Goal: Navigation & Orientation: Go to known website

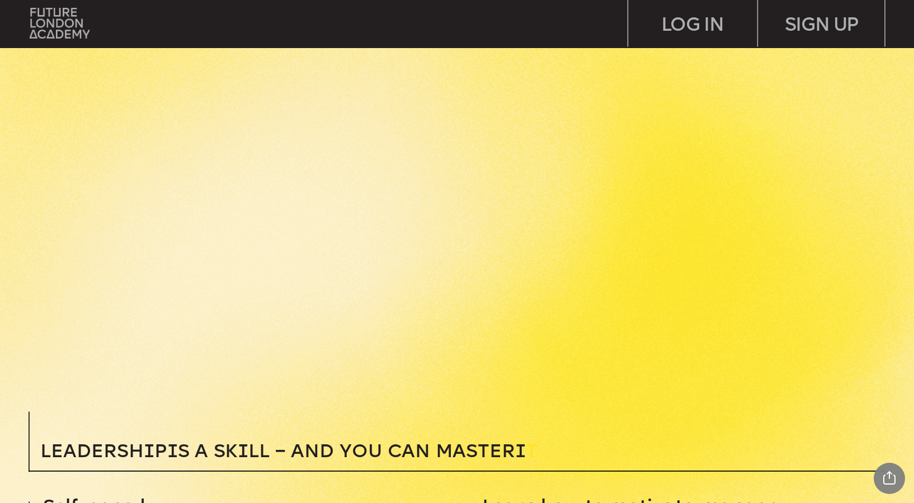
scroll to position [404, 0]
